Goal: Navigation & Orientation: Find specific page/section

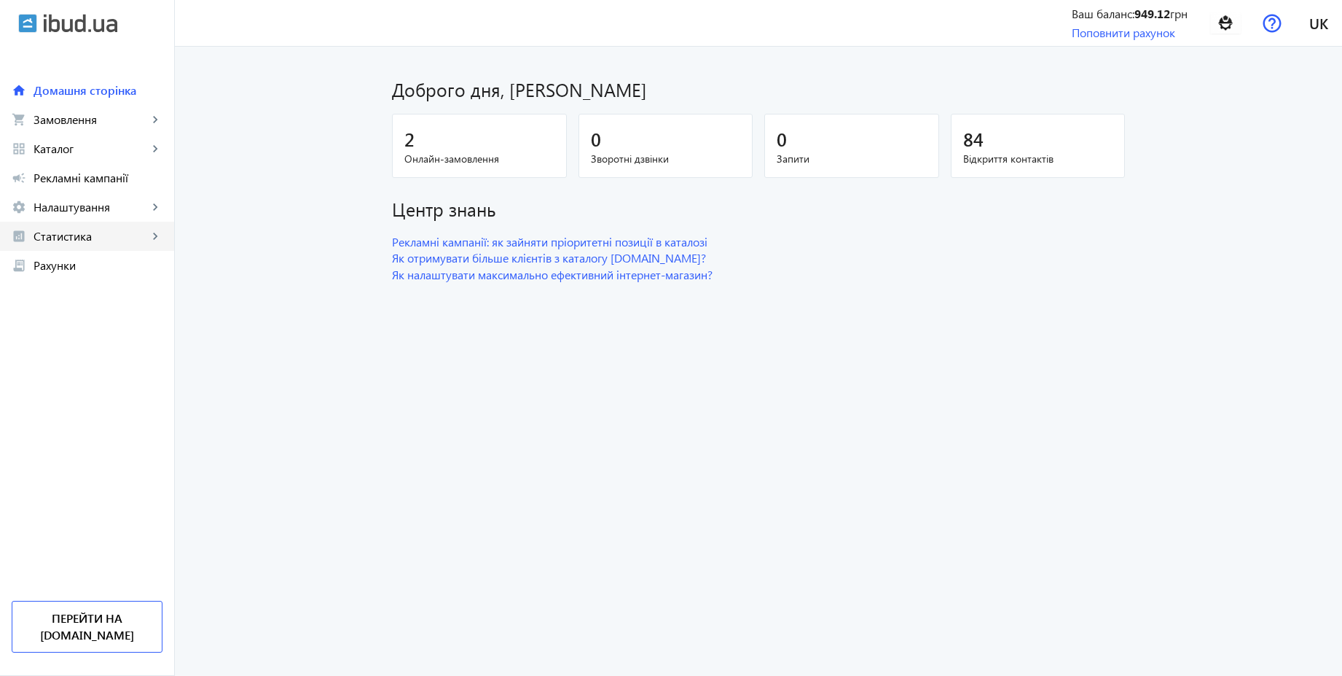
click at [91, 232] on span "Статистика" at bounding box center [91, 236] width 114 height 15
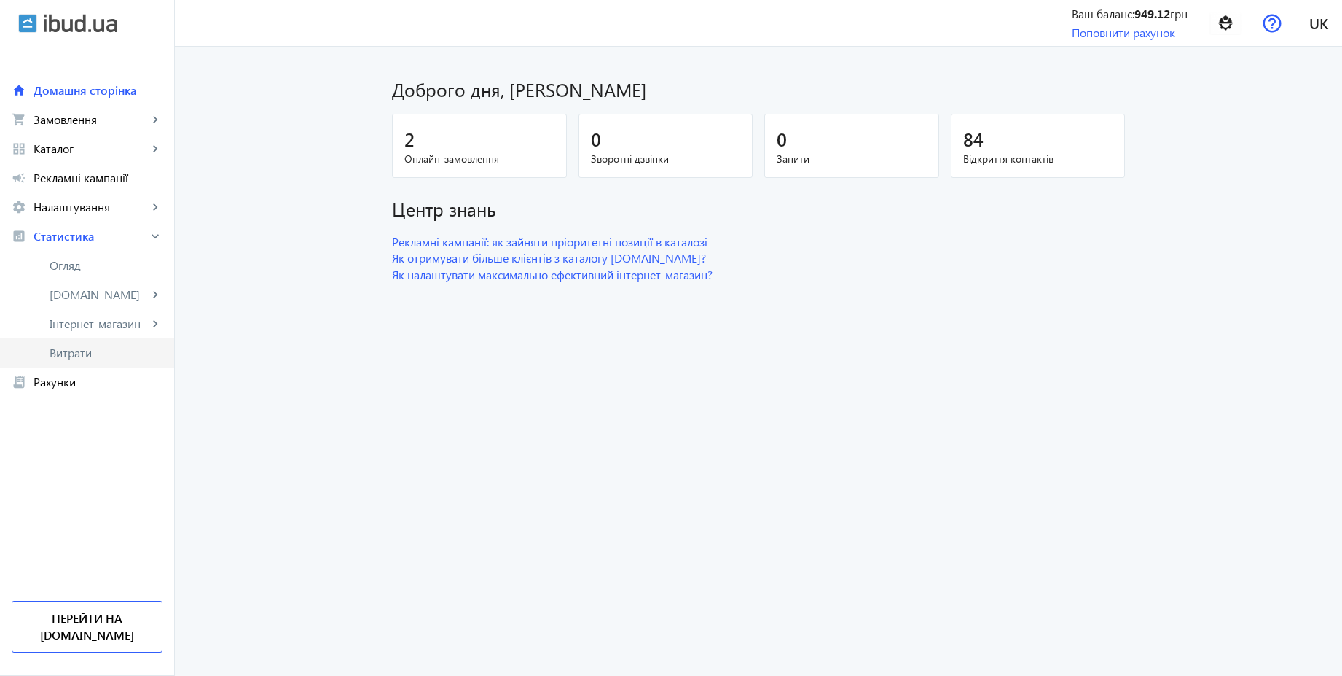
click at [71, 348] on span "Витрати" at bounding box center [106, 352] width 113 height 15
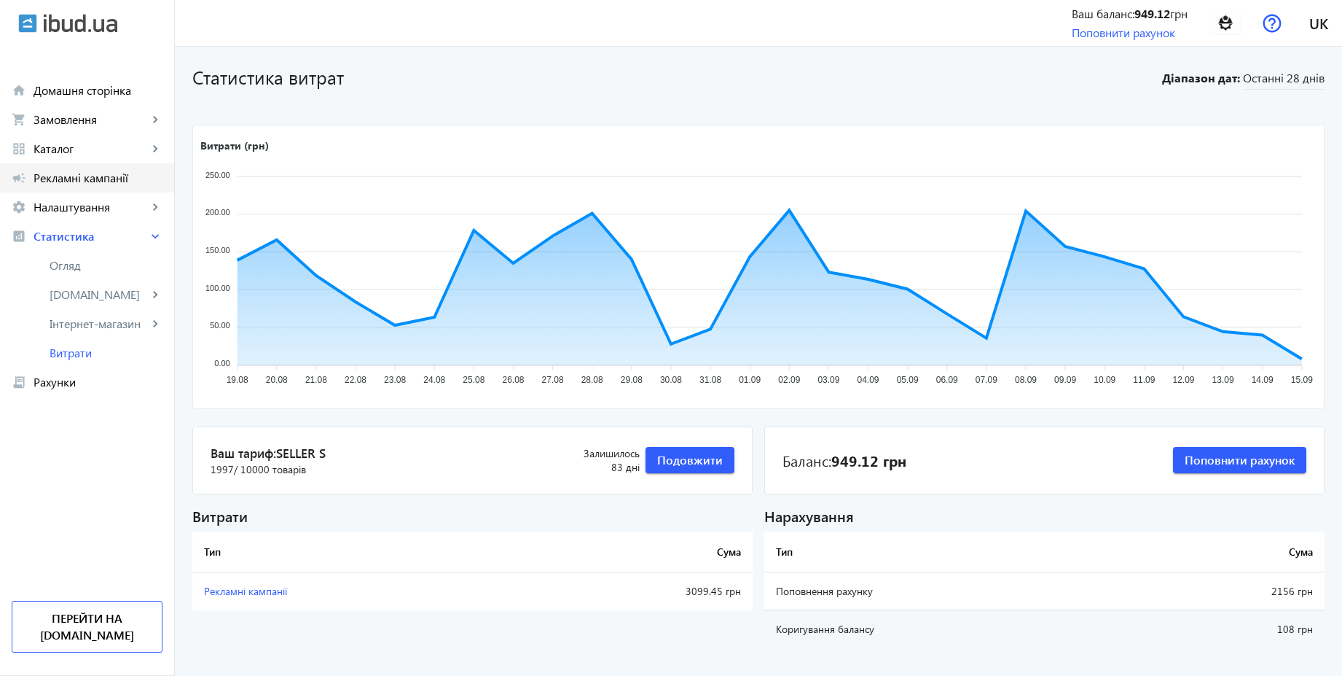
click at [59, 179] on span "Рекламні кампанії" at bounding box center [98, 178] width 129 height 15
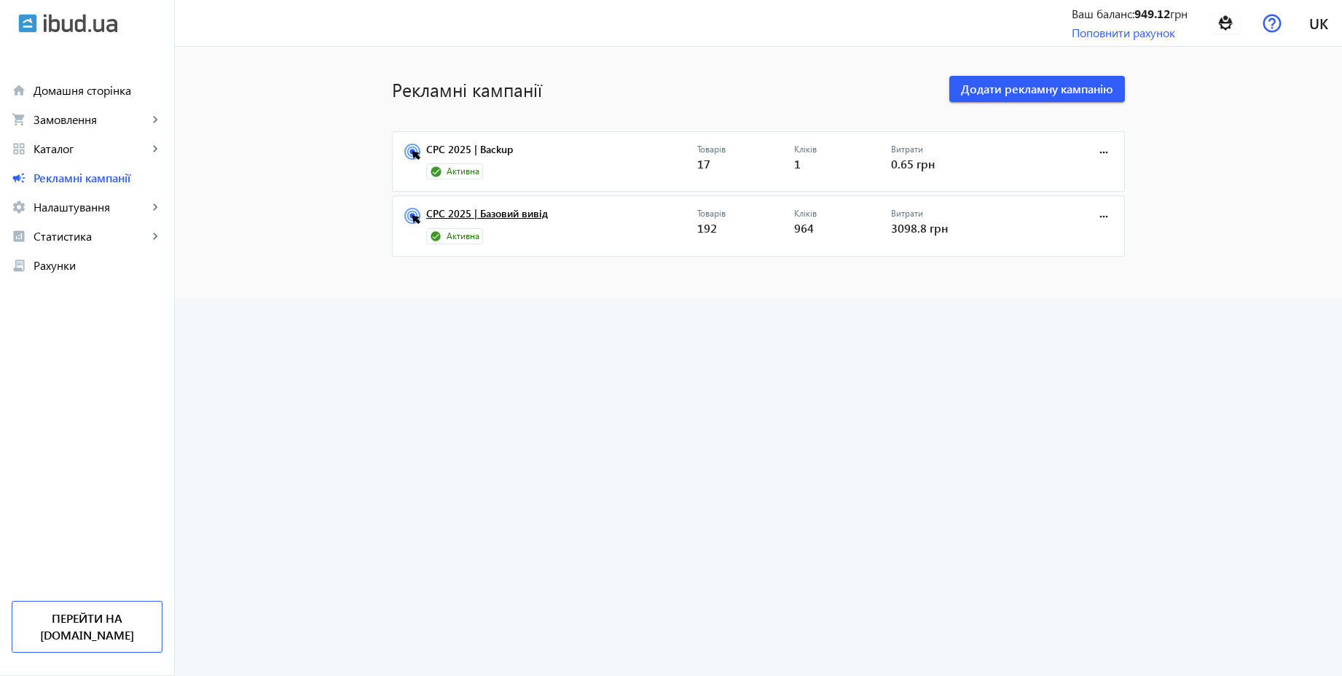
click at [534, 211] on link "CPC 2025 | Базовий вивід" at bounding box center [561, 218] width 271 height 20
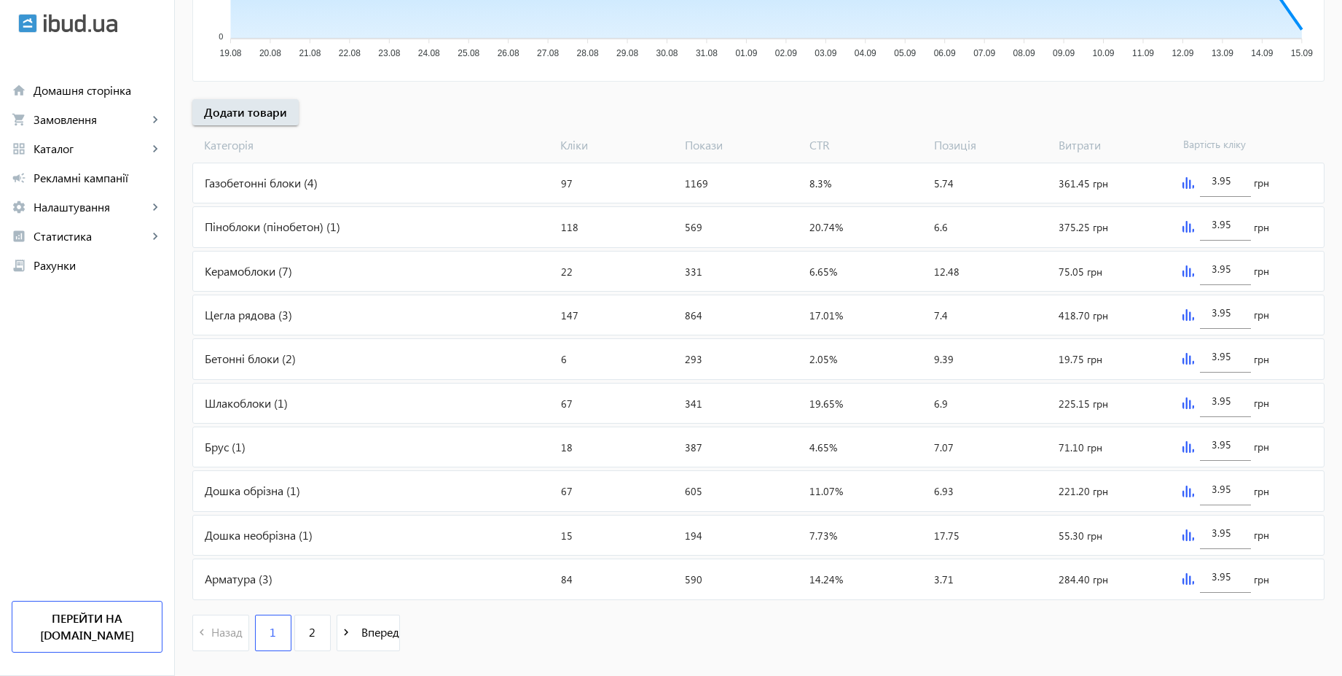
scroll to position [461, 0]
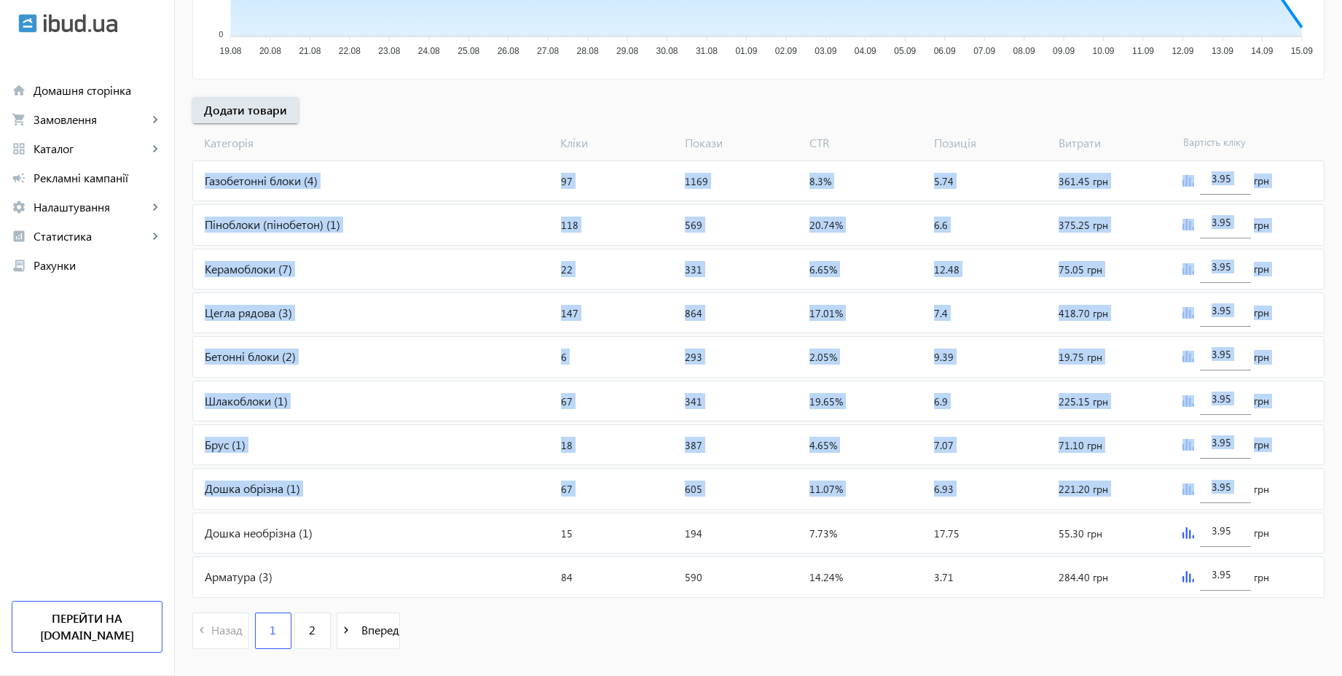
drag, startPoint x: 1350, startPoint y: 472, endPoint x: 1350, endPoint y: 134, distance: 337.4
click at [1342, 134] on html "arrow_back home Домашня сторінка shopping_cart Замовлення keyboard_arrow_right …" at bounding box center [671, 121] width 1342 height 1165
click at [74, 120] on span "Замовлення" at bounding box center [91, 119] width 114 height 15
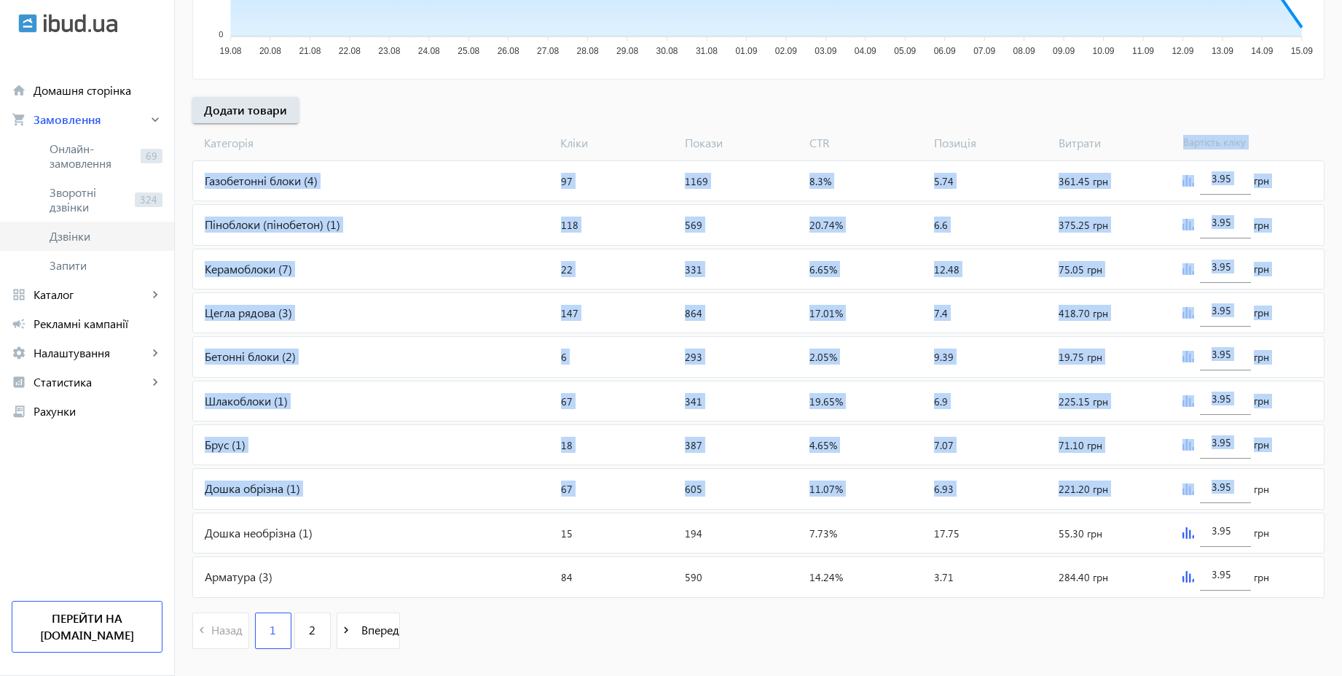
click at [70, 237] on span "Дзвінки" at bounding box center [106, 236] width 113 height 15
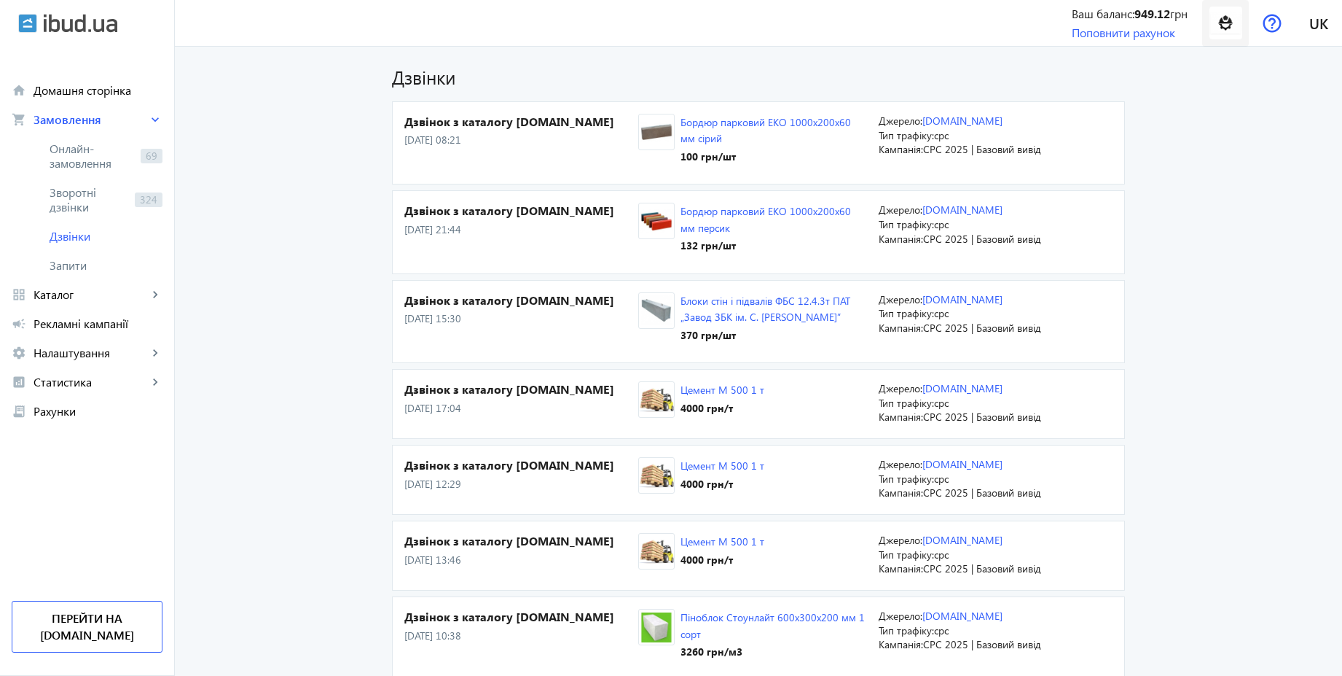
click at [1224, 20] on img at bounding box center [1226, 23] width 33 height 33
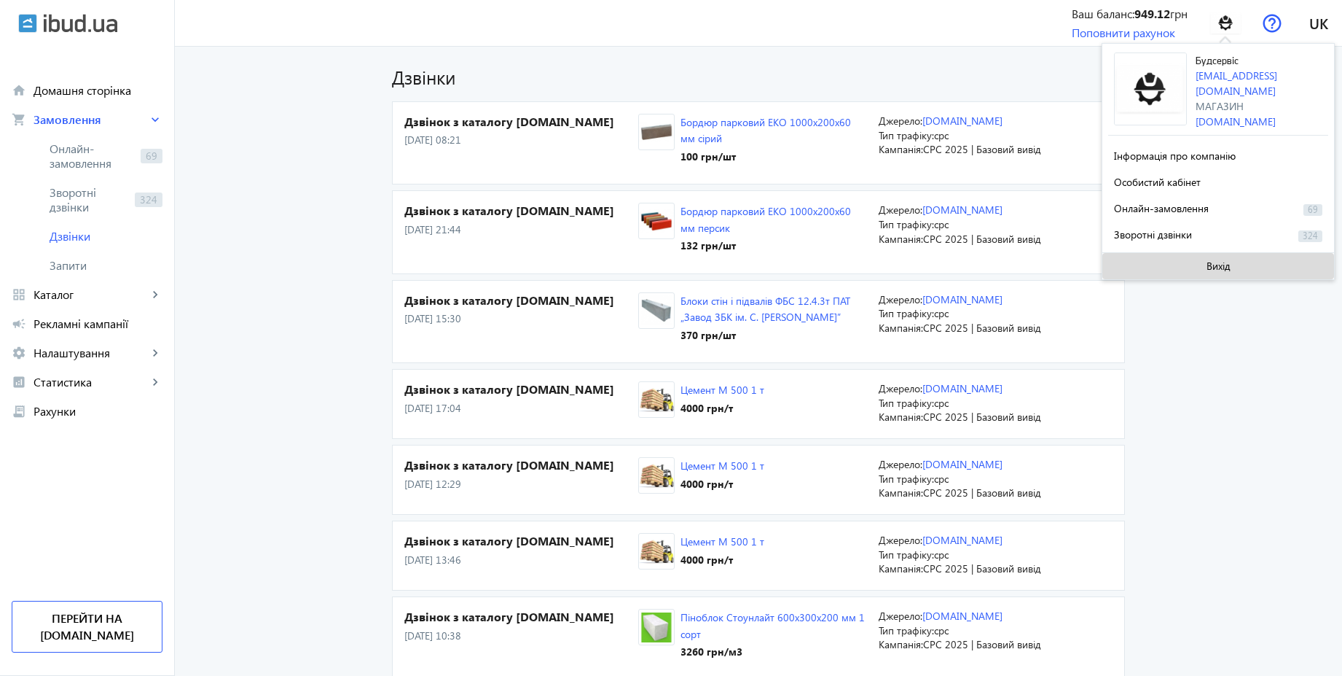
click at [1216, 260] on span "Вихід" at bounding box center [1219, 266] width 24 height 12
